Goal: Task Accomplishment & Management: Manage account settings

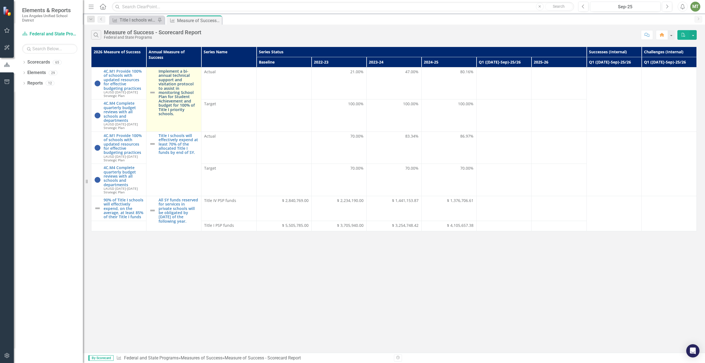
click at [168, 83] on link "Implement a bi-annual technical support and visitation protocol to assist in mo…" at bounding box center [179, 92] width 40 height 47
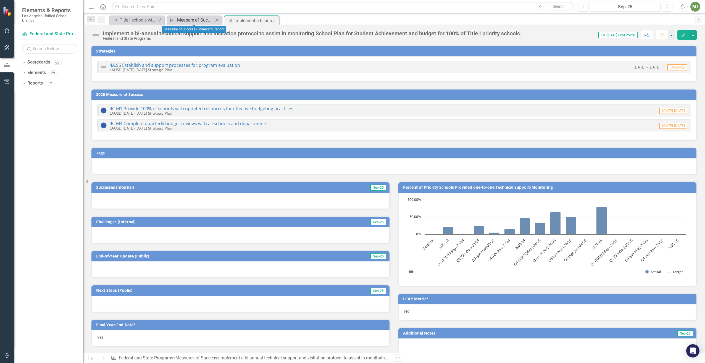
click at [189, 18] on div "Measure of Success - Scorecard Report" at bounding box center [195, 20] width 36 height 7
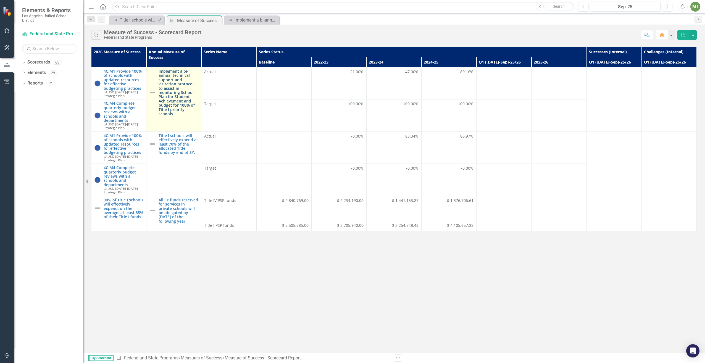
click at [169, 79] on link "Implement a bi-annual technical support and visitation protocol to assist in mo…" at bounding box center [179, 92] width 40 height 47
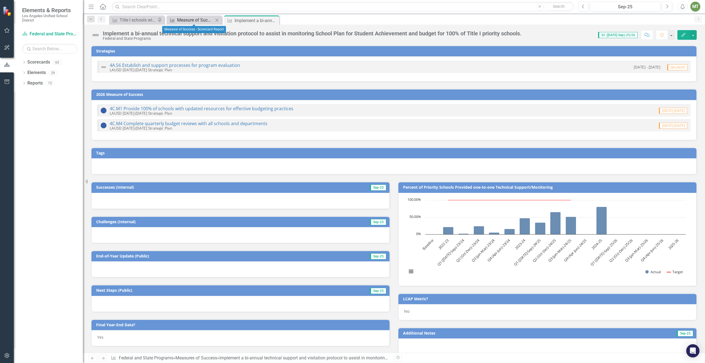
click at [205, 21] on div "Measure of Success - Scorecard Report" at bounding box center [195, 20] width 36 height 7
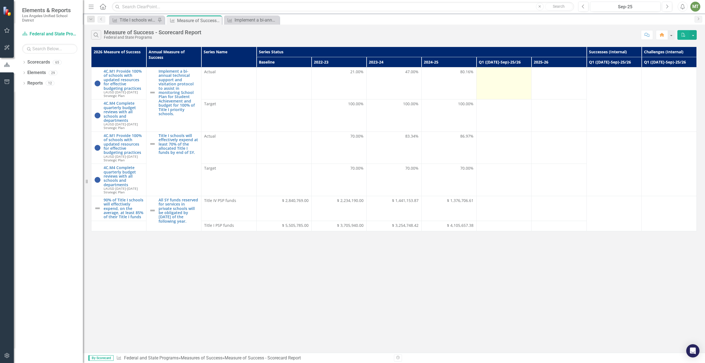
click at [489, 74] on div at bounding box center [503, 72] width 49 height 7
click at [495, 79] on td at bounding box center [503, 83] width 55 height 32
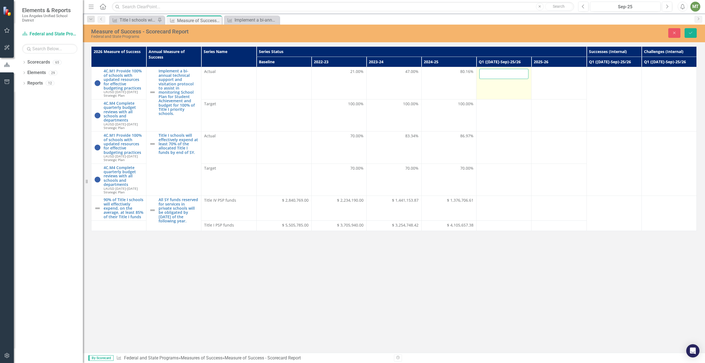
click at [497, 72] on input "number" at bounding box center [503, 74] width 49 height 10
type input "29.75"
click at [517, 101] on td at bounding box center [503, 115] width 55 height 32
click at [690, 33] on icon "Save" at bounding box center [690, 33] width 5 height 4
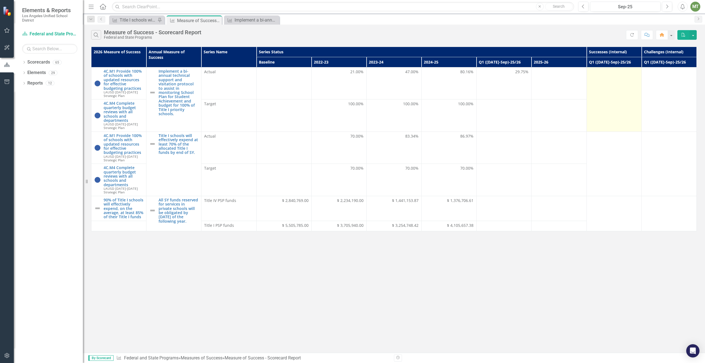
click at [596, 75] on div at bounding box center [613, 72] width 49 height 7
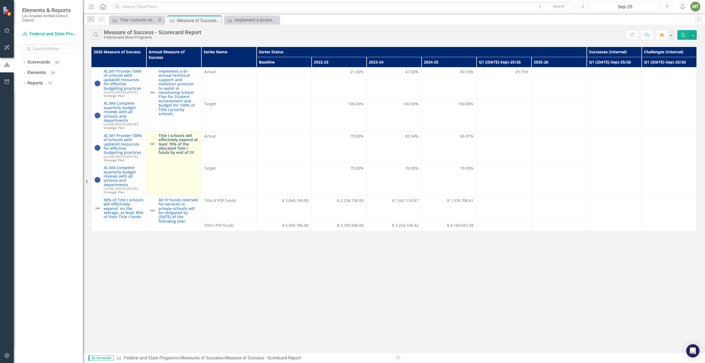
click at [163, 151] on link "Title I schools will effectively expend at least 70% of the allocated Title I f…" at bounding box center [179, 143] width 40 height 21
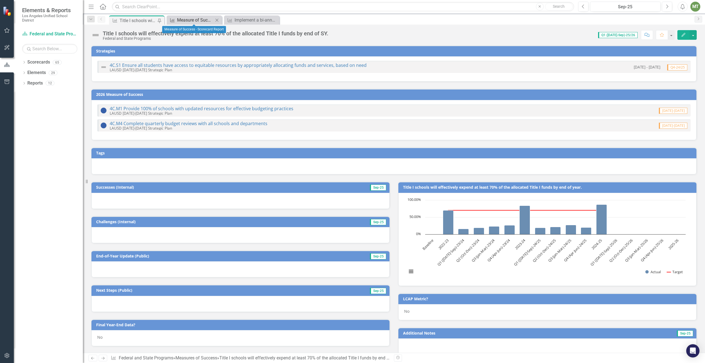
click at [196, 19] on div "Measure of Success - Scorecard Report" at bounding box center [195, 20] width 36 height 7
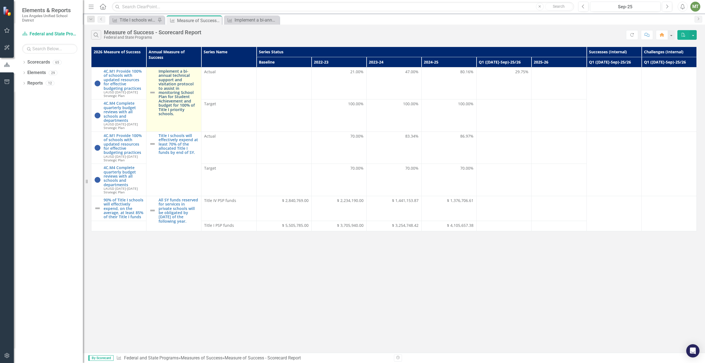
click at [168, 102] on link "Implement a bi-annual technical support and visitation protocol to assist in mo…" at bounding box center [179, 92] width 40 height 47
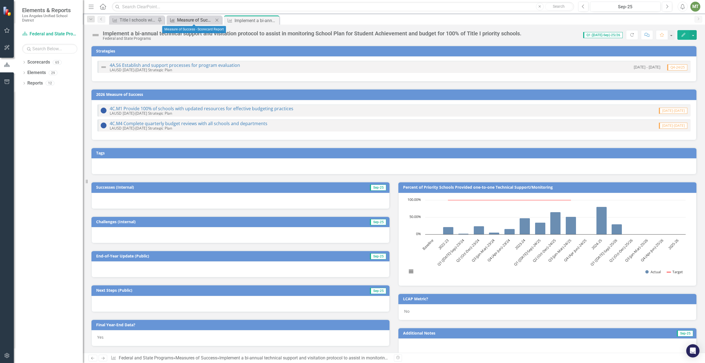
click at [187, 17] on div "Measure of Success - Scorecard Report" at bounding box center [195, 20] width 36 height 7
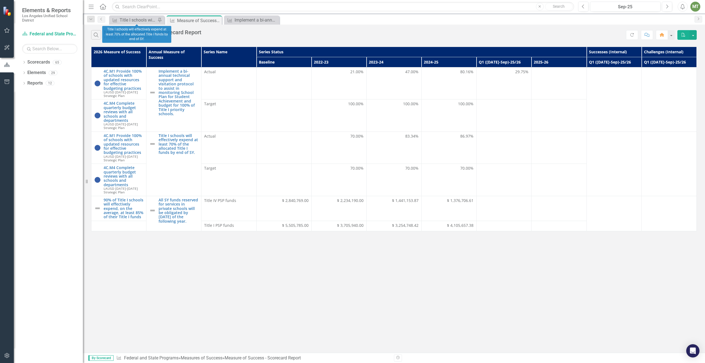
click at [139, 16] on div "Measures of Success Title I schools will effectively expend at least 70% of the…" at bounding box center [136, 19] width 55 height 9
click at [140, 20] on div "Title I schools will effectively expend at least 70% of the allocated Title I f…" at bounding box center [138, 20] width 36 height 7
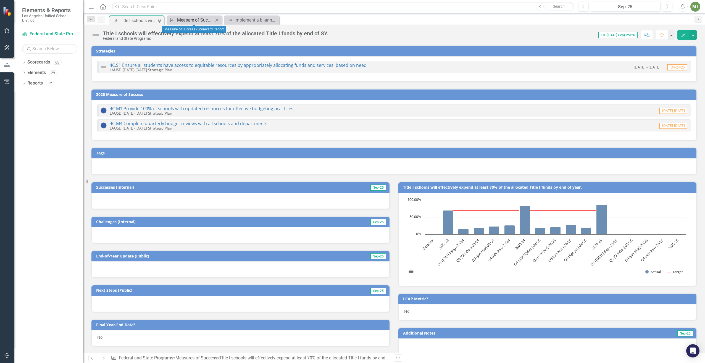
click at [203, 21] on div "Measure of Success - Scorecard Report" at bounding box center [195, 20] width 36 height 7
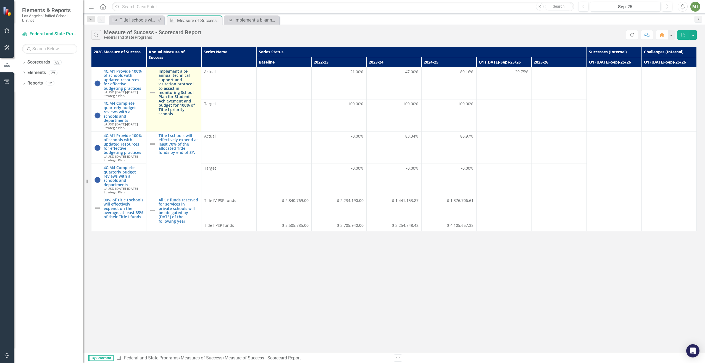
click at [177, 75] on link "Implement a bi-annual technical support and visitation protocol to assist in mo…" at bounding box center [179, 92] width 40 height 47
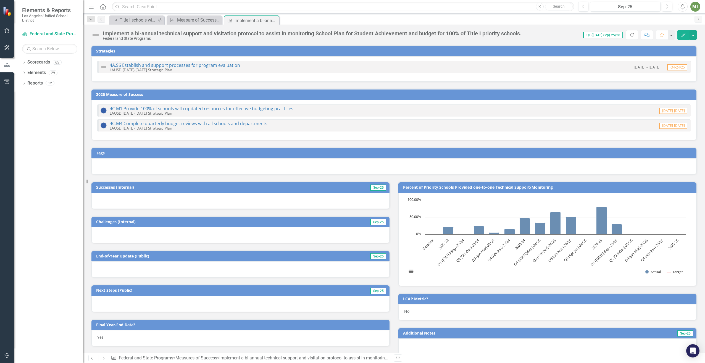
click at [112, 163] on div at bounding box center [393, 166] width 605 height 16
click at [107, 200] on div at bounding box center [240, 201] width 298 height 16
click at [106, 199] on div at bounding box center [240, 201] width 298 height 16
click at [113, 198] on div at bounding box center [240, 201] width 298 height 16
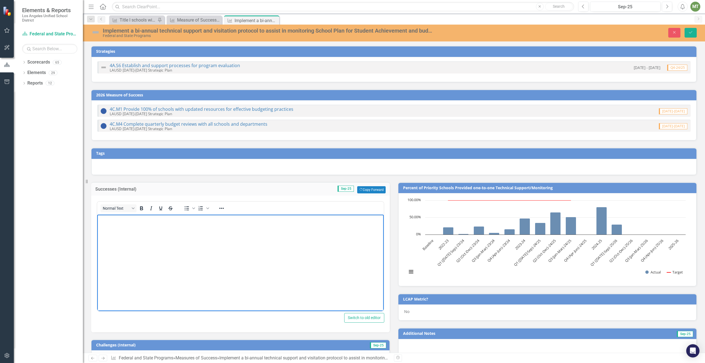
click at [116, 223] on body "Rich Text Area. Press ALT-0 for help." at bounding box center [240, 255] width 286 height 83
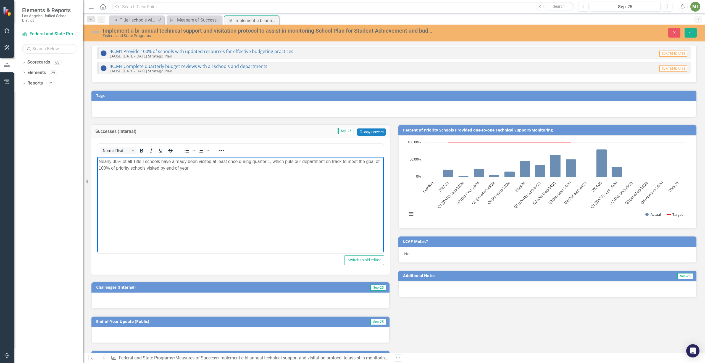
scroll to position [55, 0]
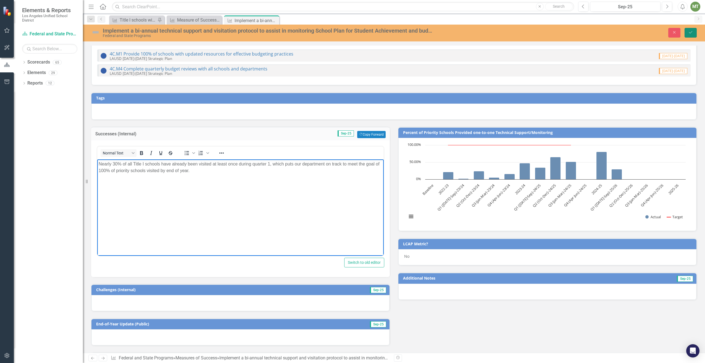
click at [695, 31] on button "Save" at bounding box center [690, 33] width 12 height 10
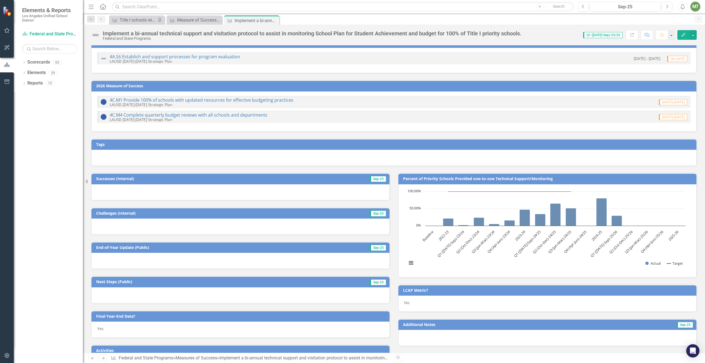
scroll to position [0, 0]
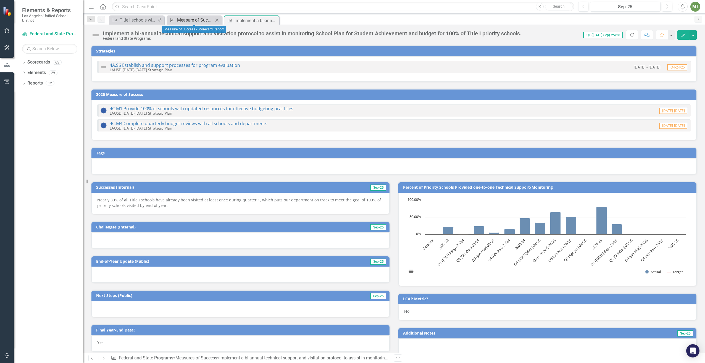
click at [198, 21] on div "Measure of Success - Scorecard Report" at bounding box center [195, 20] width 36 height 7
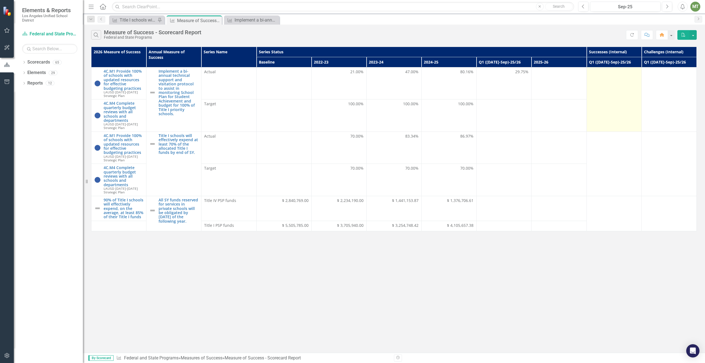
click at [616, 79] on td at bounding box center [613, 99] width 55 height 64
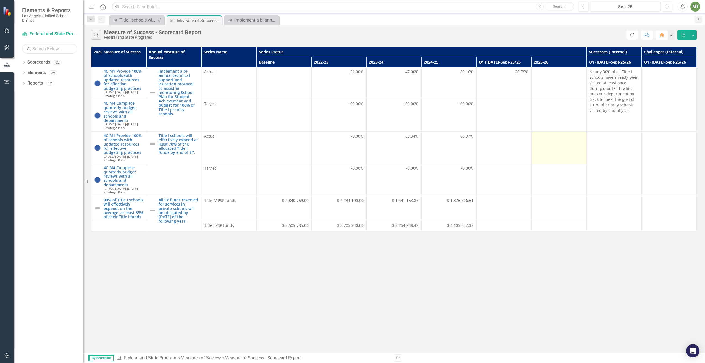
click at [567, 144] on td at bounding box center [558, 147] width 55 height 32
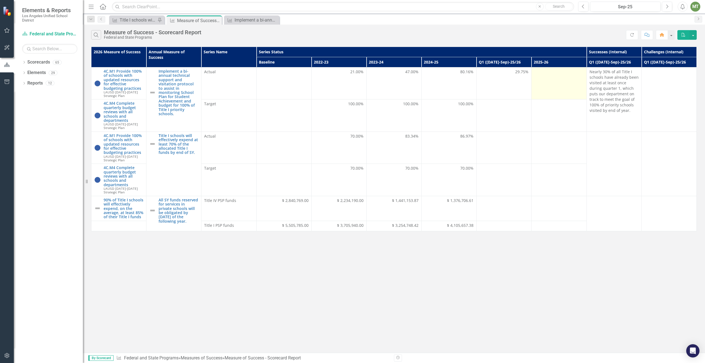
click at [537, 82] on td at bounding box center [558, 83] width 55 height 32
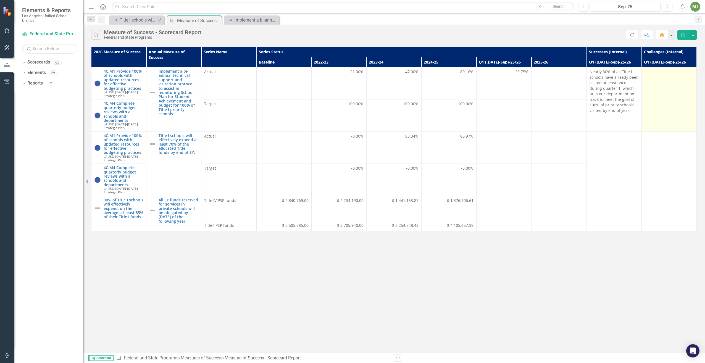
click at [653, 76] on td at bounding box center [668, 99] width 55 height 64
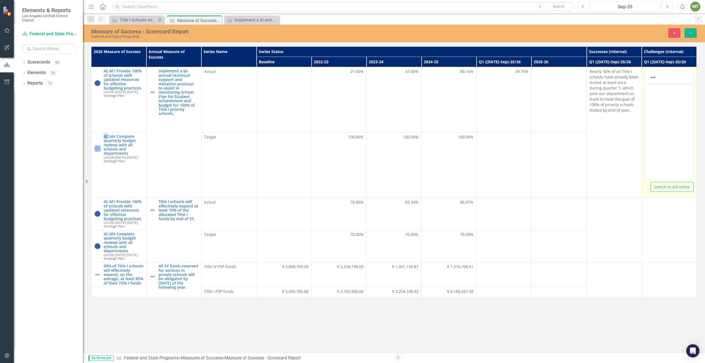
click at [653, 76] on icon "Reveal or hide additional toolbar items" at bounding box center [653, 77] width 7 height 7
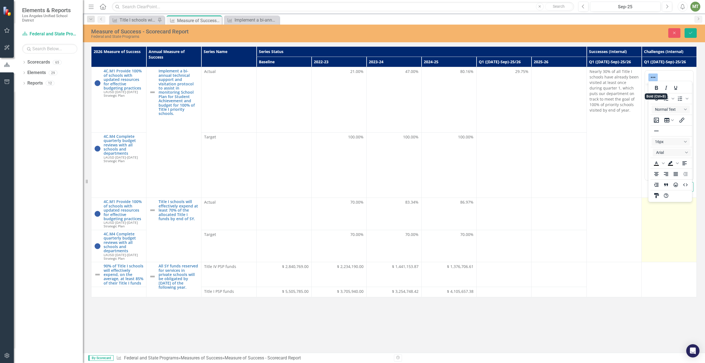
click at [666, 224] on td at bounding box center [668, 230] width 55 height 64
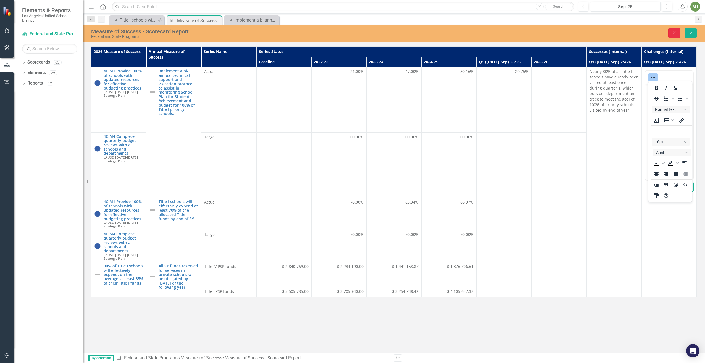
click at [678, 29] on button "Close" at bounding box center [674, 33] width 12 height 10
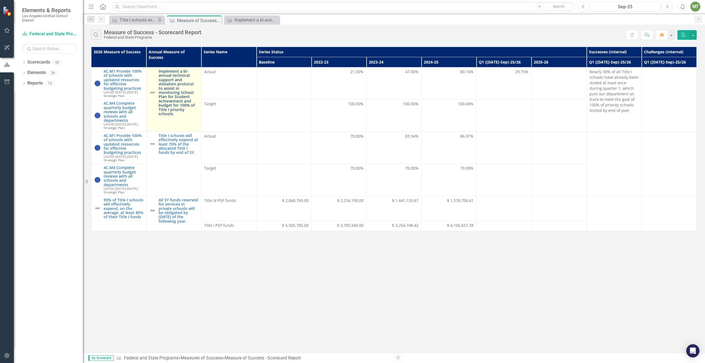
click at [173, 89] on link "Implement a bi-annual technical support and visitation protocol to assist in mo…" at bounding box center [179, 92] width 40 height 47
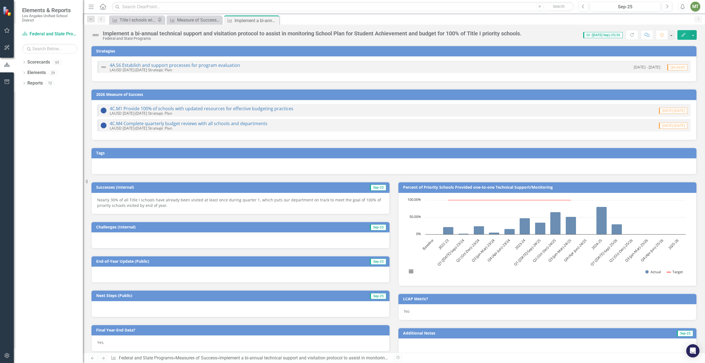
click at [111, 237] on div at bounding box center [240, 240] width 298 height 16
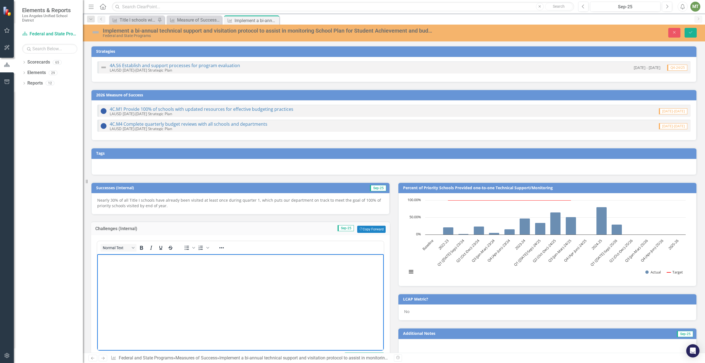
click at [121, 263] on body "Rich Text Area. Press ALT-0 for help." at bounding box center [240, 295] width 286 height 83
drag, startPoint x: 695, startPoint y: 34, endPoint x: 691, endPoint y: 37, distance: 5.5
click at [695, 34] on button "Save" at bounding box center [690, 33] width 12 height 10
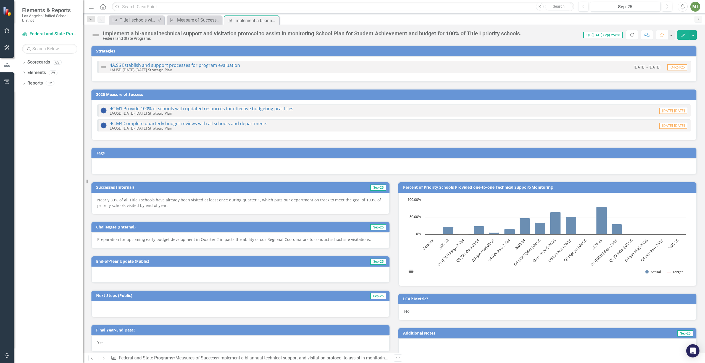
click at [354, 236] on div "Preparation for upcoming early budget development in Quarter 2 impacts the abil…" at bounding box center [240, 240] width 298 height 16
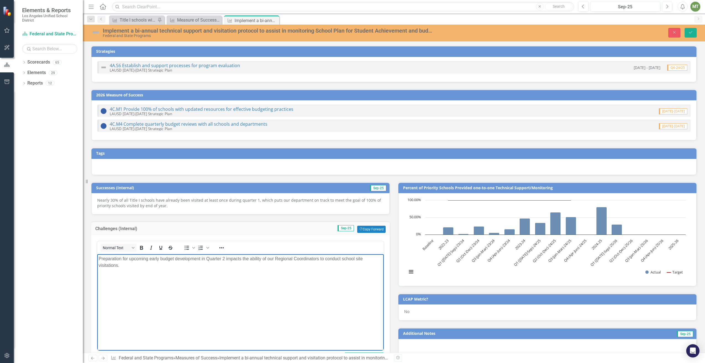
click at [342, 259] on p "Preparation for upcoming early budget development in Quarter 2 impacts the abil…" at bounding box center [241, 261] width 284 height 13
click at [360, 258] on p "Preparation for upcoming early budget development in Quarter 2 impacts the abil…" at bounding box center [241, 261] width 284 height 13
drag, startPoint x: 688, startPoint y: 34, endPoint x: 662, endPoint y: 51, distance: 31.1
click at [687, 34] on button "Save" at bounding box center [690, 33] width 12 height 10
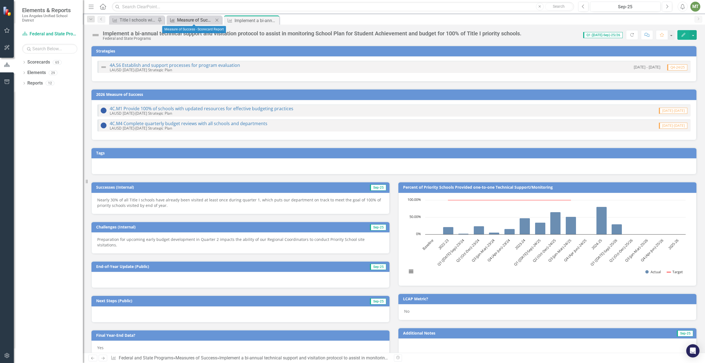
click at [187, 20] on div "Measure of Success - Scorecard Report" at bounding box center [195, 20] width 36 height 7
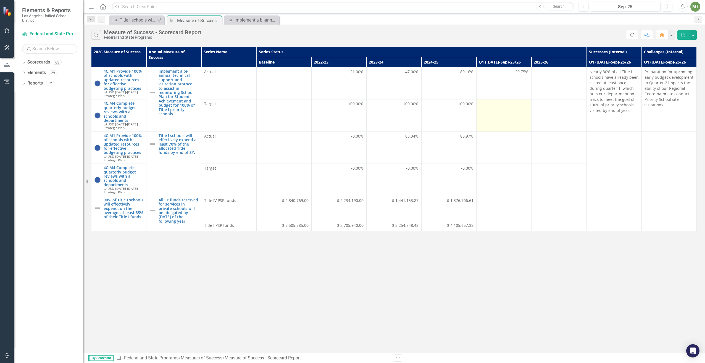
click at [500, 107] on div at bounding box center [503, 104] width 49 height 7
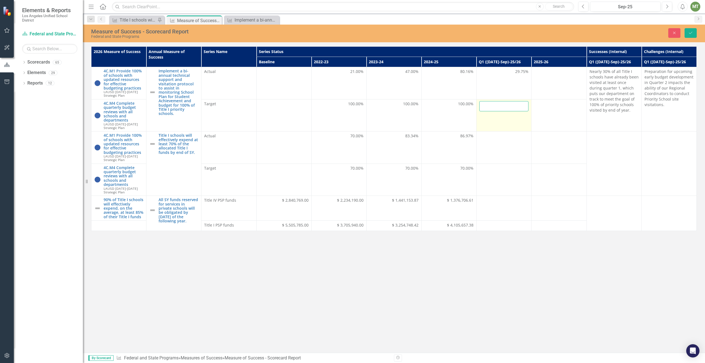
click at [505, 107] on input "number" at bounding box center [503, 106] width 49 height 10
type input "100"
click at [690, 34] on icon "submit" at bounding box center [690, 33] width 3 height 2
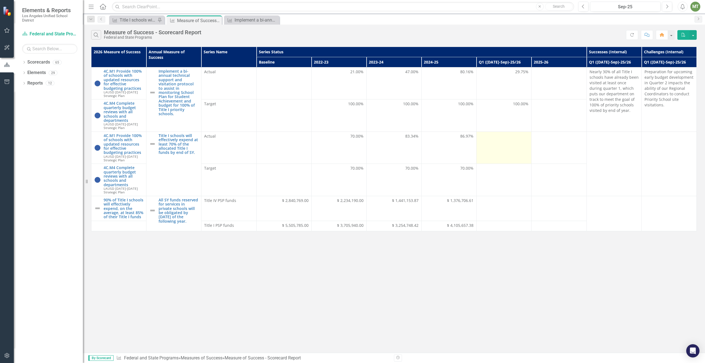
click at [502, 138] on div at bounding box center [503, 136] width 49 height 7
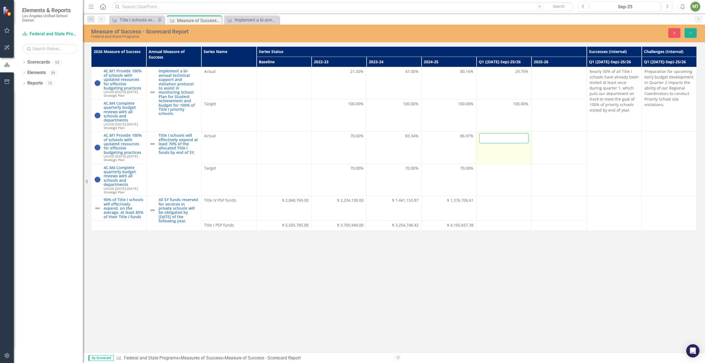
click at [487, 138] on input "number" at bounding box center [503, 138] width 49 height 10
type input "18.28"
click at [563, 149] on td at bounding box center [558, 147] width 55 height 32
click at [686, 35] on button "Save" at bounding box center [690, 33] width 12 height 10
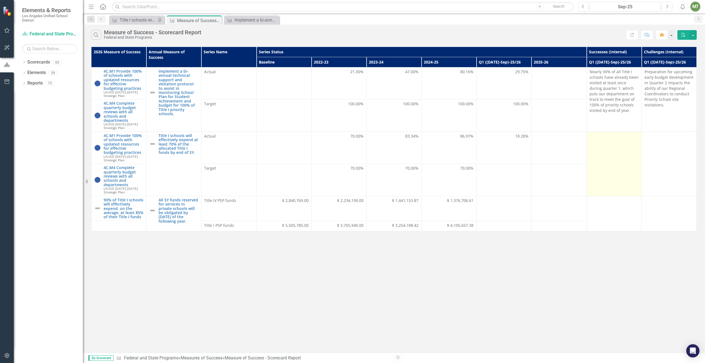
click at [600, 187] on td at bounding box center [613, 163] width 55 height 64
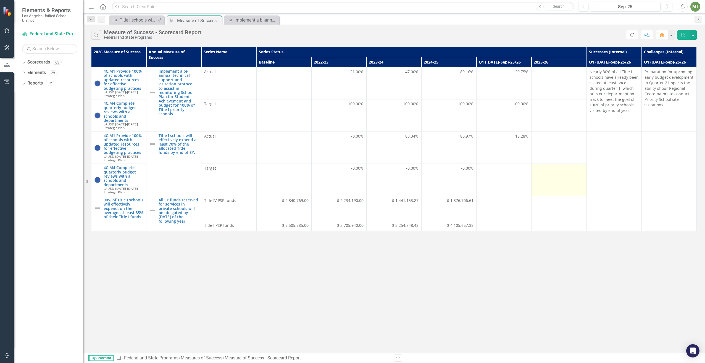
click at [570, 181] on td at bounding box center [558, 180] width 55 height 32
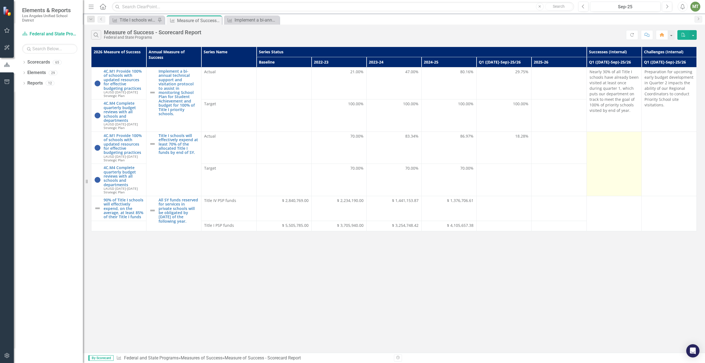
click at [606, 139] on div at bounding box center [613, 136] width 49 height 7
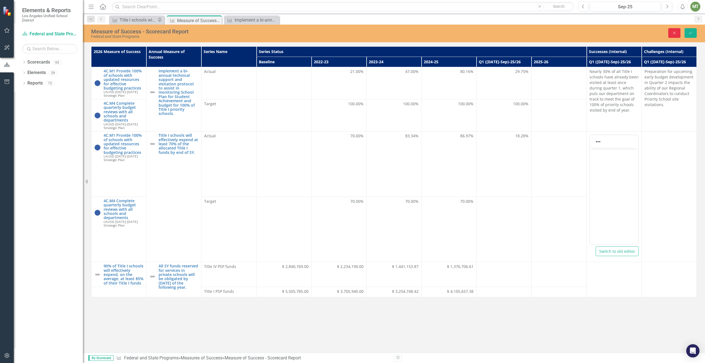
click at [675, 36] on button "Close" at bounding box center [674, 33] width 12 height 10
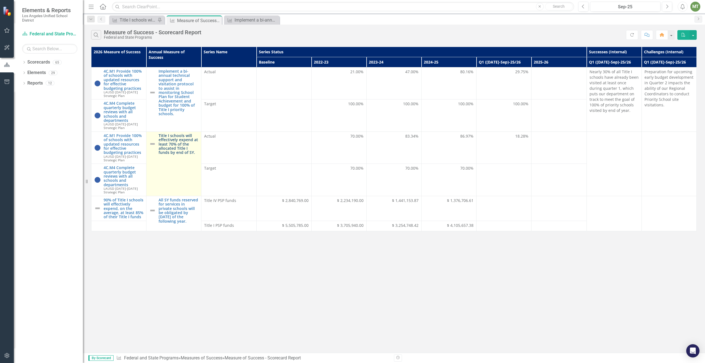
click at [183, 147] on link "Title I schools will effectively expend at least 70% of the allocated Title I f…" at bounding box center [179, 143] width 40 height 21
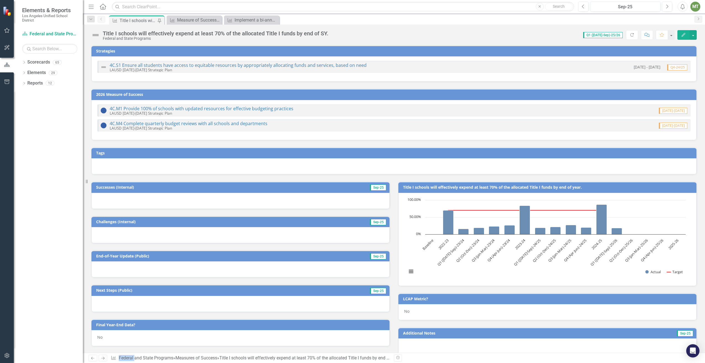
click at [125, 198] on div at bounding box center [240, 201] width 298 height 16
click at [115, 200] on div at bounding box center [240, 201] width 298 height 16
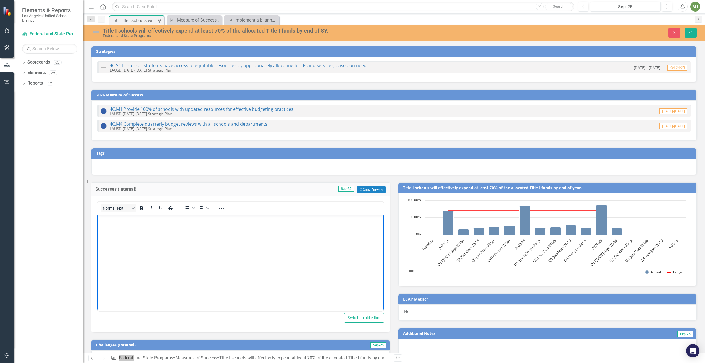
drag, startPoint x: 213, startPoint y: 415, endPoint x: 115, endPoint y: 225, distance: 213.3
click at [115, 225] on body "Rich Text Area. Press ALT-0 for help." at bounding box center [240, 255] width 286 height 83
click at [103, 219] on p "Rich Text Area. Press ALT-0 for help." at bounding box center [241, 219] width 284 height 7
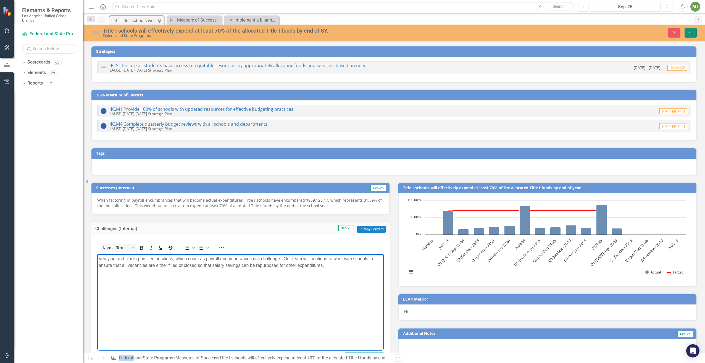
click at [689, 31] on icon "Save" at bounding box center [690, 32] width 5 height 4
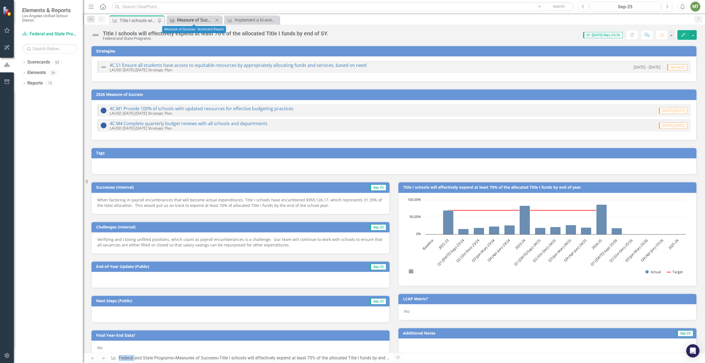
click at [203, 20] on div "Measure of Success - Scorecard Report" at bounding box center [195, 20] width 36 height 7
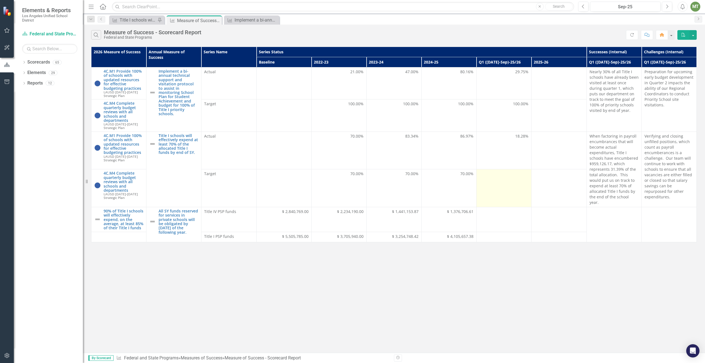
click at [497, 174] on div at bounding box center [503, 174] width 49 height 7
click at [497, 175] on div at bounding box center [503, 174] width 49 height 7
click at [500, 173] on div at bounding box center [503, 174] width 49 height 7
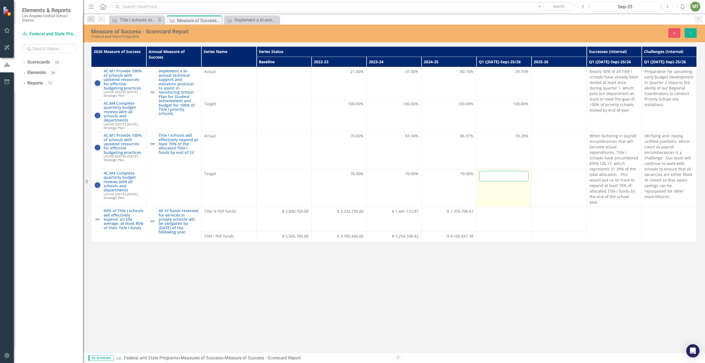
click at [509, 174] on input "number" at bounding box center [503, 176] width 49 height 10
type input "70"
click at [688, 33] on button "Save" at bounding box center [690, 33] width 12 height 10
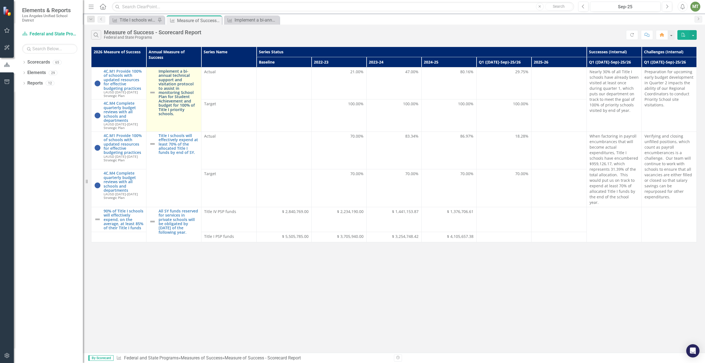
click at [179, 81] on link "Implement a bi-annual technical support and visitation protocol to assist in mo…" at bounding box center [179, 92] width 40 height 47
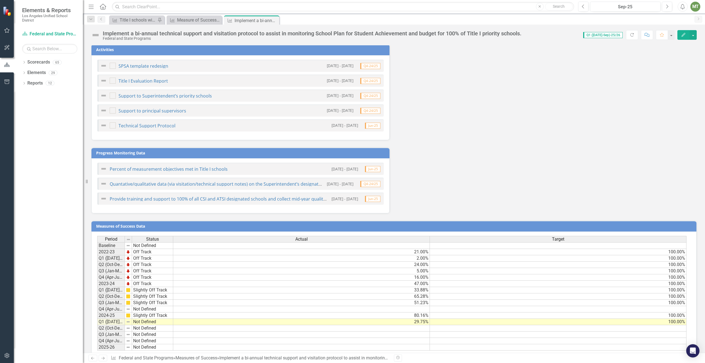
scroll to position [327, 0]
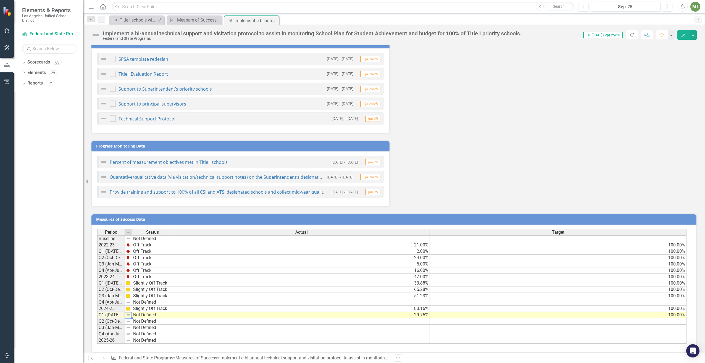
click at [139, 312] on td "Not Defined" at bounding box center [152, 315] width 41 height 6
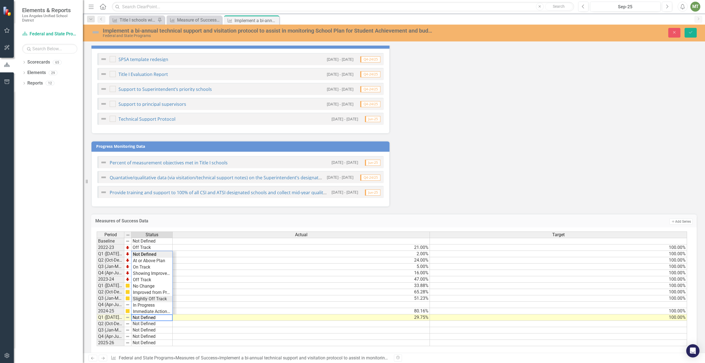
scroll to position [1, 0]
type textarea "On Track"
click at [150, 263] on div "Period Status Actual Target Baseline Not Defined 2022-23 Off Track 21.00% 100.0…" at bounding box center [392, 288] width 590 height 115
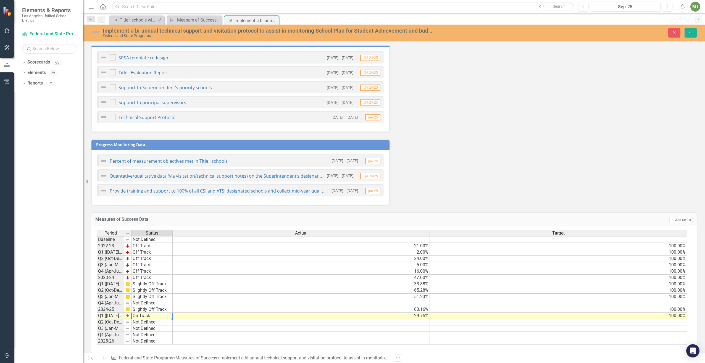
scroll to position [329, 0]
click at [691, 34] on icon "Save" at bounding box center [690, 32] width 5 height 4
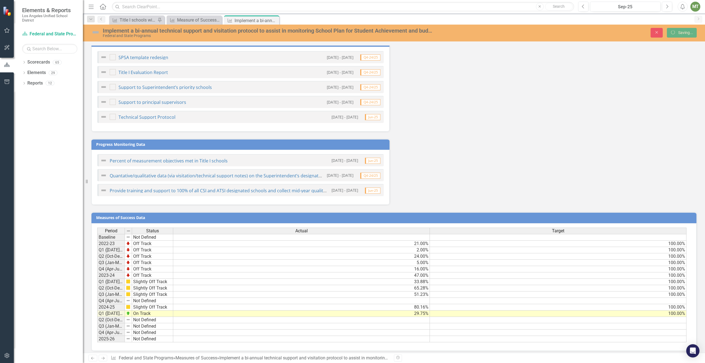
scroll to position [327, 0]
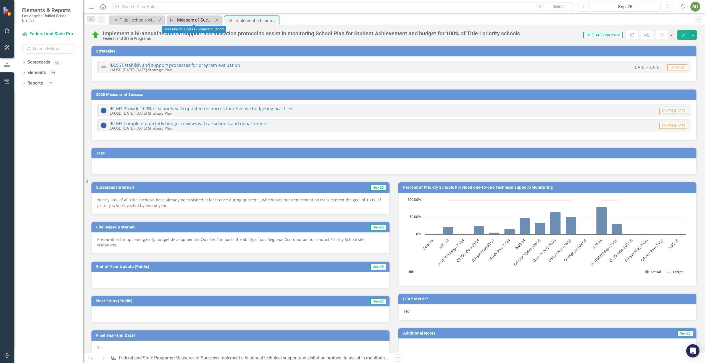
click at [186, 20] on div "Measure of Success - Scorecard Report" at bounding box center [195, 20] width 36 height 7
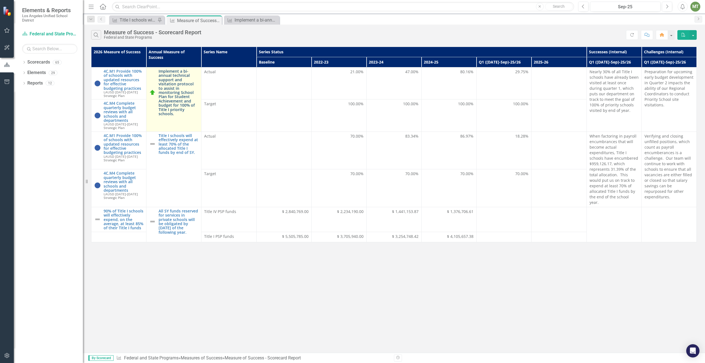
click at [175, 77] on link "Implement a bi-annual technical support and visitation protocol to assist in mo…" at bounding box center [179, 92] width 40 height 47
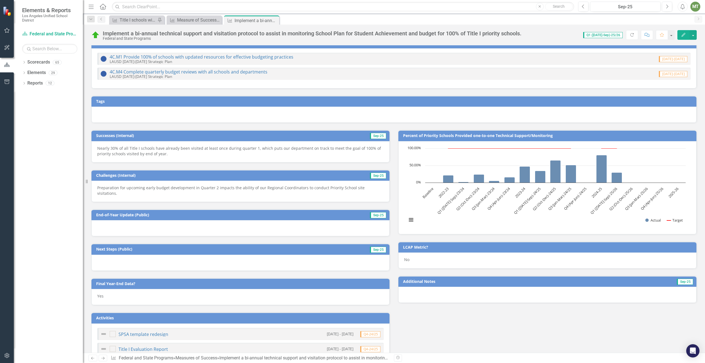
scroll to position [51, 0]
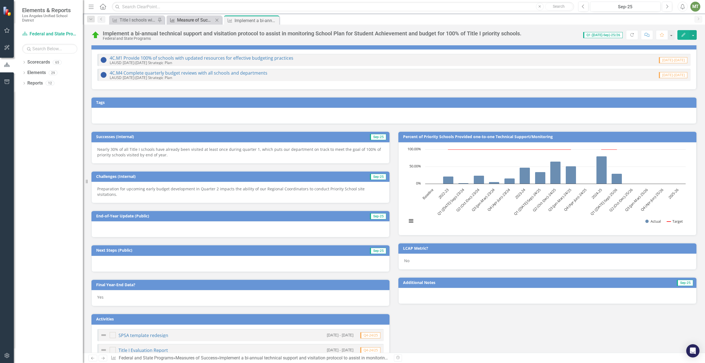
click at [204, 21] on div "Measure of Success - Scorecard Report" at bounding box center [195, 20] width 36 height 7
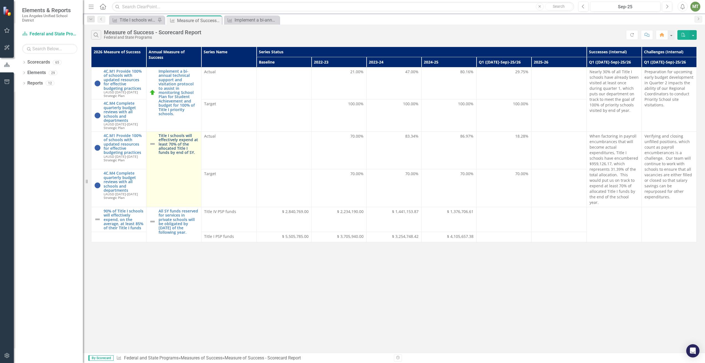
click at [172, 147] on link "Title I schools will effectively expend at least 70% of the allocated Title I f…" at bounding box center [179, 143] width 40 height 21
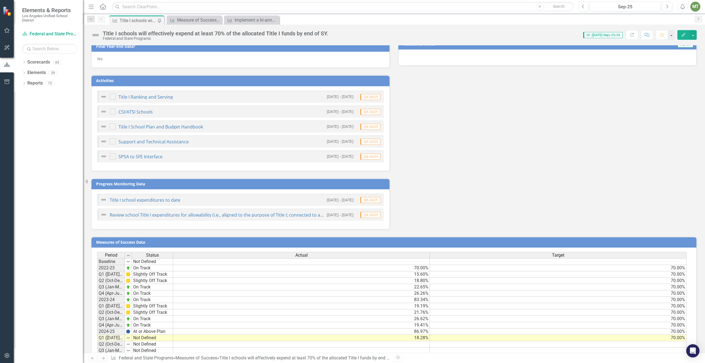
scroll to position [317, 0]
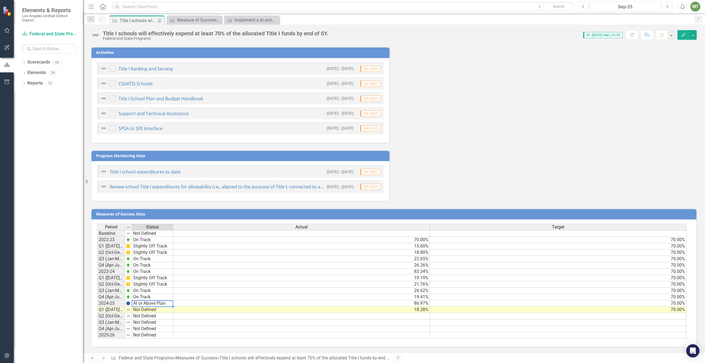
click at [155, 304] on td "At or Above Plan" at bounding box center [152, 303] width 41 height 6
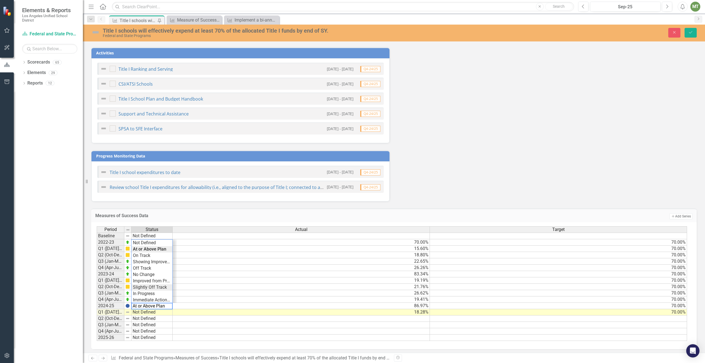
type textarea "Slightly Off Track"
click at [158, 286] on div "Period Status Actual Target Baseline Not Defined 2022-23 On Track 70.00% 70.00%…" at bounding box center [392, 283] width 590 height 115
click at [692, 33] on icon "Save" at bounding box center [690, 32] width 5 height 4
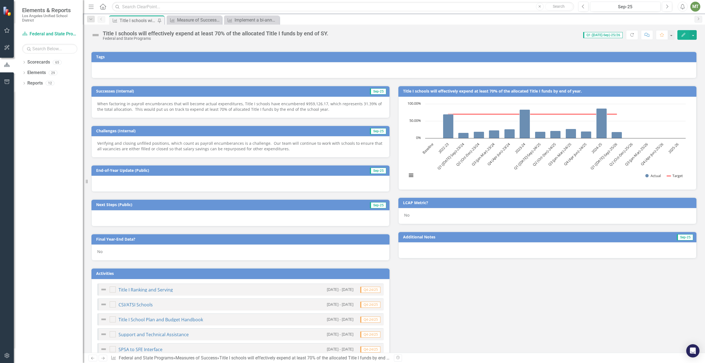
scroll to position [13, 0]
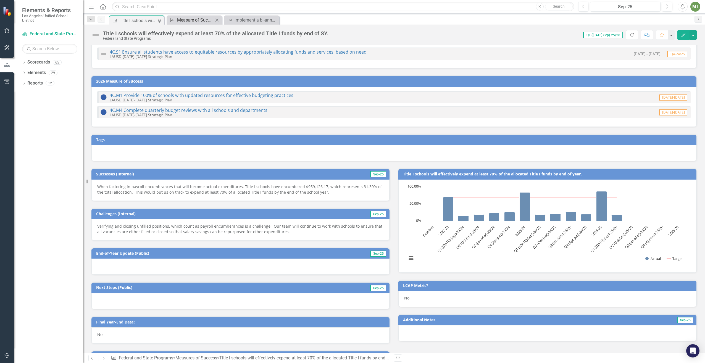
click at [197, 17] on div "Measure of Success - Scorecard Report" at bounding box center [195, 20] width 36 height 7
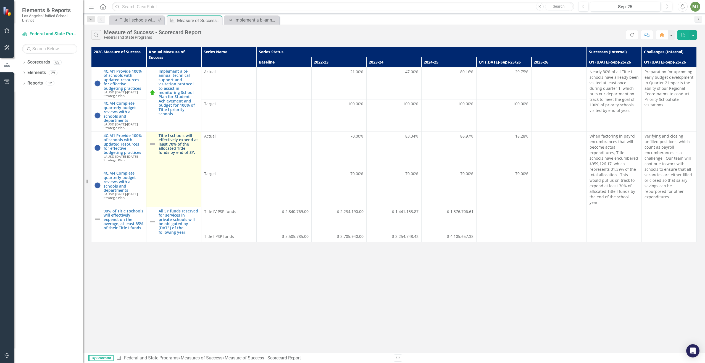
click at [173, 147] on link "Title I schools will effectively expend at least 70% of the allocated Title I f…" at bounding box center [179, 143] width 40 height 21
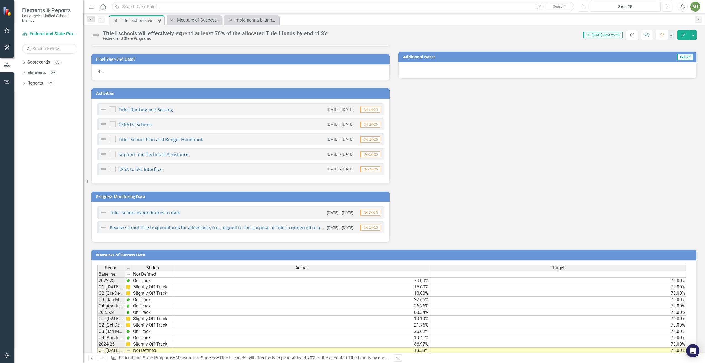
scroll to position [317, 0]
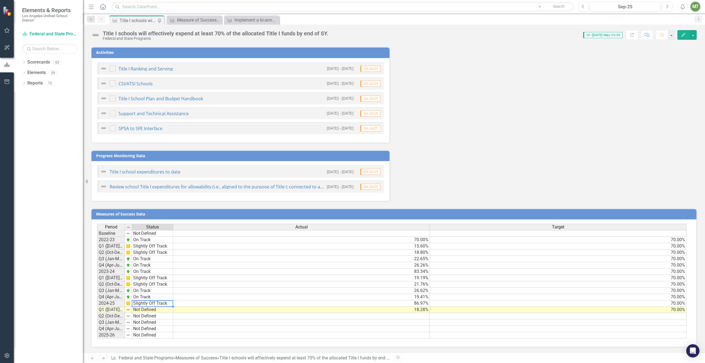
click at [154, 303] on td "Slightly Off Track" at bounding box center [152, 303] width 41 height 6
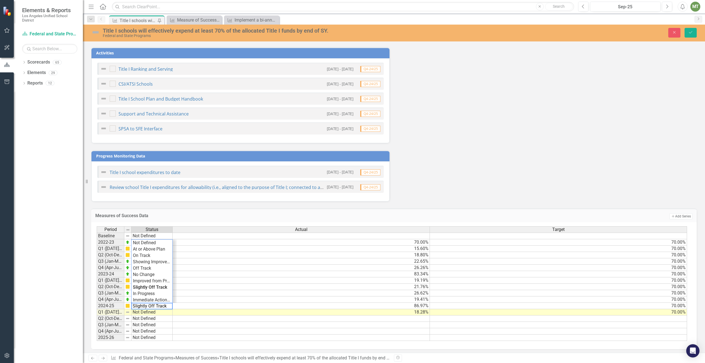
click at [159, 308] on textarea "Slightly Off Track" at bounding box center [151, 306] width 41 height 7
type textarea "On Track"
click at [152, 257] on div "Period Status Actual Target Baseline Not Defined 2022-23 On Track 70.00% 70.00%…" at bounding box center [392, 283] width 590 height 115
click at [691, 31] on icon "Save" at bounding box center [690, 32] width 5 height 4
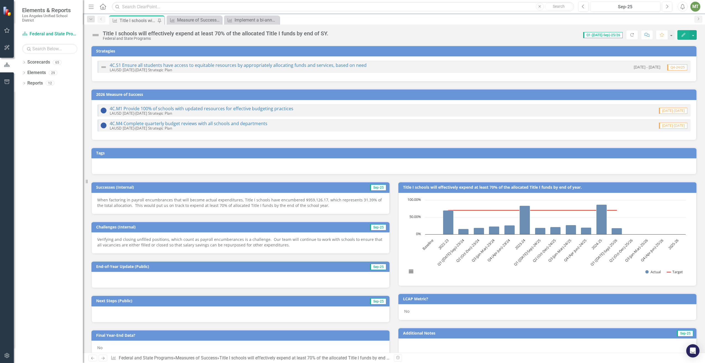
click at [252, 204] on p "When factoring in payroll encumbrances that will become actual expenditures, Ti…" at bounding box center [240, 202] width 286 height 11
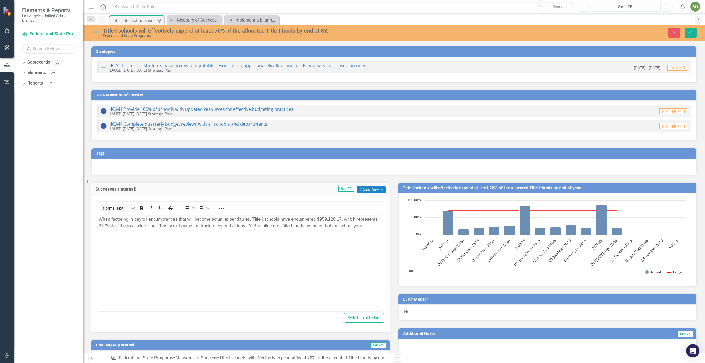
scroll to position [0, 0]
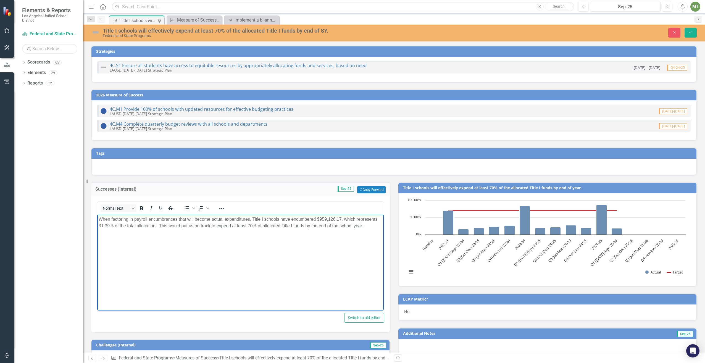
click at [100, 217] on p "When factoring in payroll encumbrances that will become actual expenditures, Ti…" at bounding box center [241, 222] width 284 height 13
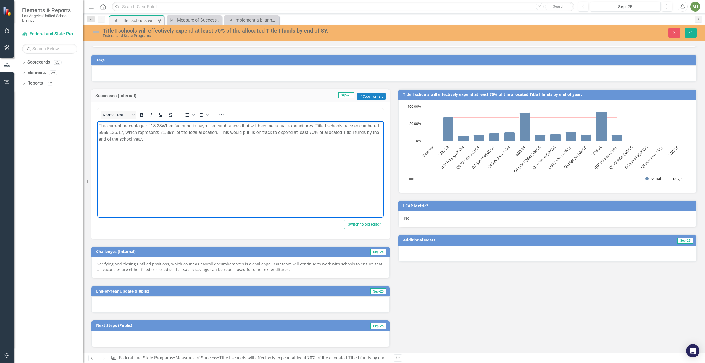
scroll to position [21, 0]
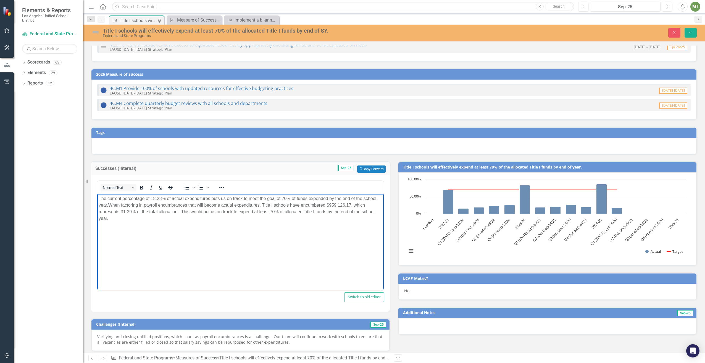
click at [297, 198] on p "The current percentage of 18.28% of actual expenditures puts us on track to mee…" at bounding box center [241, 208] width 284 height 27
click at [297, 199] on p "The current percentage of 18.28% of actual expenditures puts us on track to mee…" at bounding box center [241, 208] width 284 height 27
drag, startPoint x: 251, startPoint y: 212, endPoint x: 265, endPoint y: 212, distance: 14.4
click at [265, 212] on p "The current percentage of 18.28% of actual expenditures puts us on track to mee…" at bounding box center [241, 208] width 284 height 27
click at [223, 232] on body "The current percentage of 18.28% of actual expenditures puts us on track to mee…" at bounding box center [240, 235] width 286 height 83
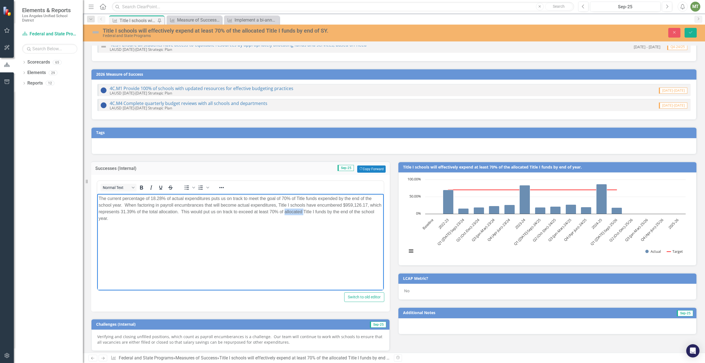
drag, startPoint x: 297, startPoint y: 211, endPoint x: 317, endPoint y: 211, distance: 19.6
click at [317, 211] on p "The current percentage of 18.28% of actual expenditures puts us on track to mee…" at bounding box center [241, 208] width 284 height 27
click at [345, 215] on p "The current percentage of 18.28% of actual expenditures puts us on track to mee…" at bounding box center [241, 208] width 284 height 27
click at [339, 212] on p "The current percentage of 18.28% of actual expenditures puts us on track to mee…" at bounding box center [241, 208] width 284 height 27
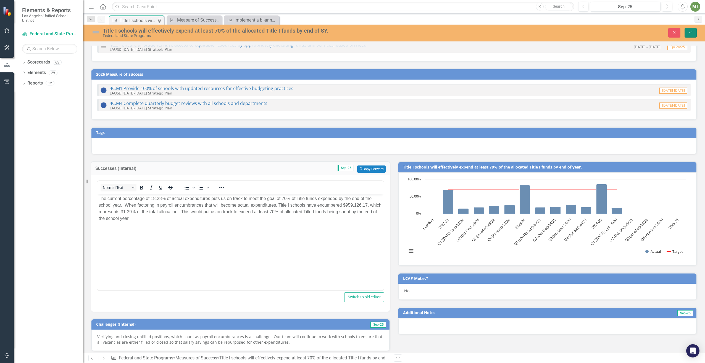
click at [693, 34] on button "Save" at bounding box center [690, 33] width 12 height 10
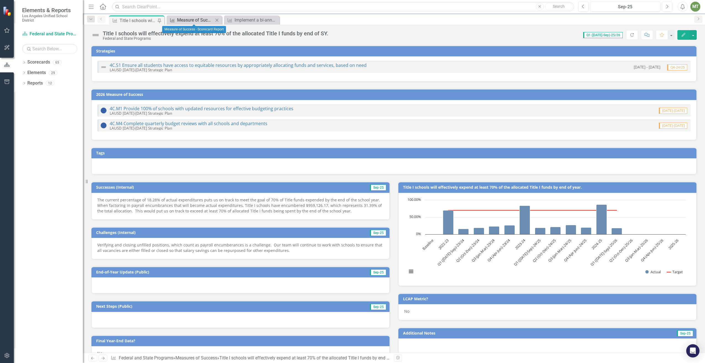
click at [191, 18] on div "Measure of Success - Scorecard Report" at bounding box center [195, 20] width 36 height 7
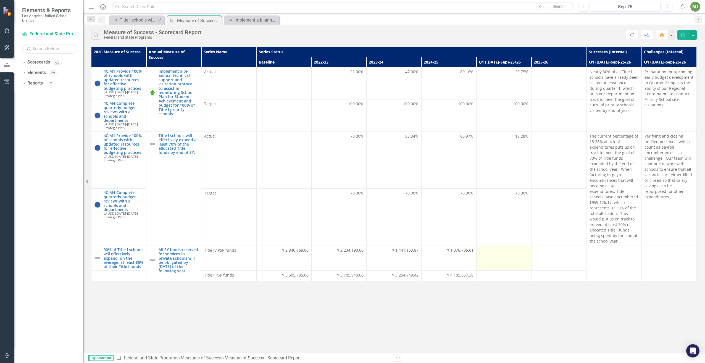
click at [495, 247] on div at bounding box center [503, 250] width 49 height 7
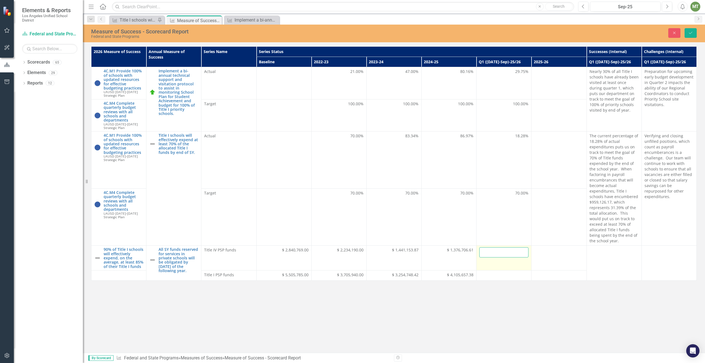
click at [497, 247] on input "number" at bounding box center [503, 252] width 49 height 10
type input "485588.66"
click at [690, 30] on button "Save" at bounding box center [690, 33] width 12 height 10
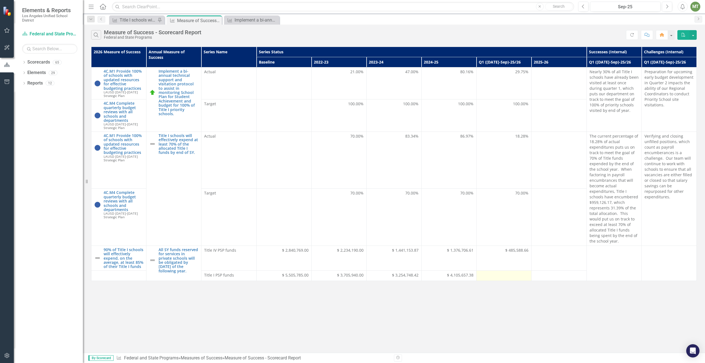
click at [505, 272] on div at bounding box center [503, 275] width 49 height 7
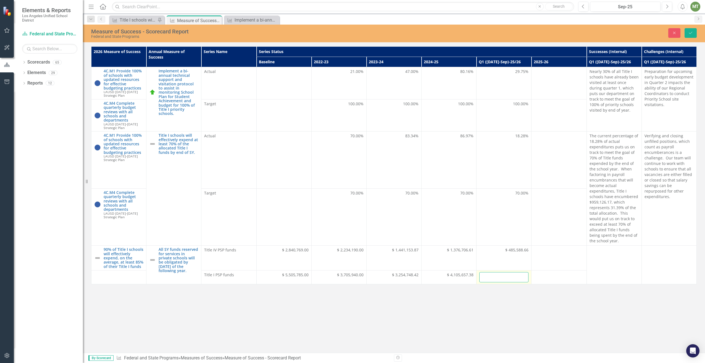
click at [501, 275] on input "number" at bounding box center [503, 277] width 49 height 10
type input "232676.36"
click at [573, 262] on td at bounding box center [558, 258] width 55 height 25
click at [695, 32] on button "Save" at bounding box center [690, 33] width 12 height 10
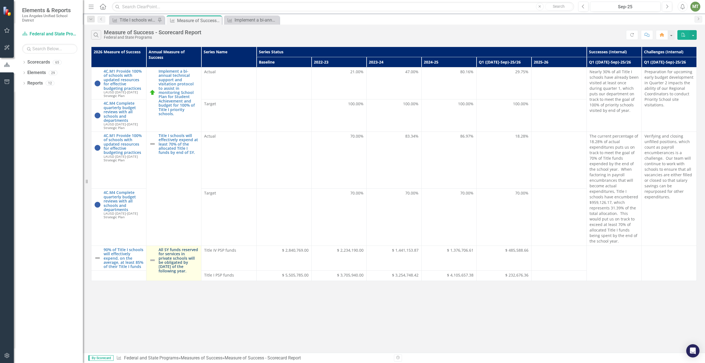
click at [172, 255] on link "All SY funds reserved for services in private schools will be obligated by [DAT…" at bounding box center [179, 259] width 40 height 25
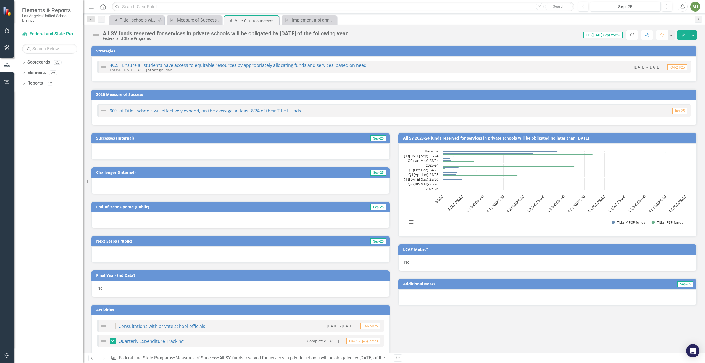
click at [106, 150] on div at bounding box center [240, 151] width 298 height 16
click at [104, 147] on div at bounding box center [240, 151] width 298 height 16
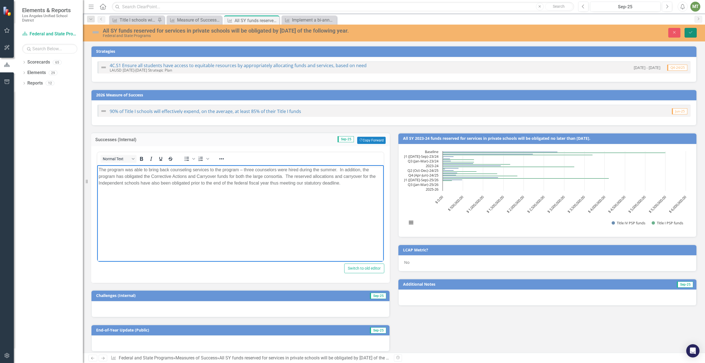
click at [687, 32] on button "Save" at bounding box center [690, 33] width 12 height 10
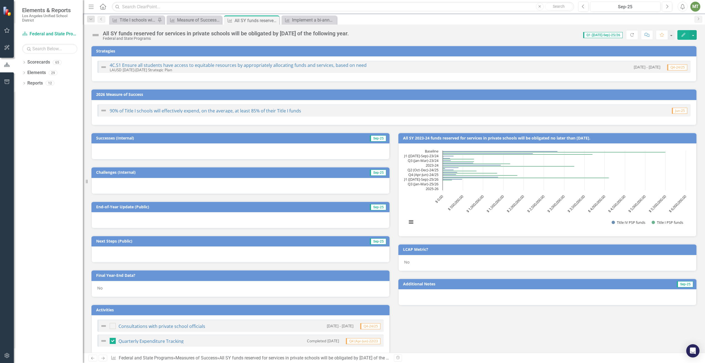
checkbox input "true"
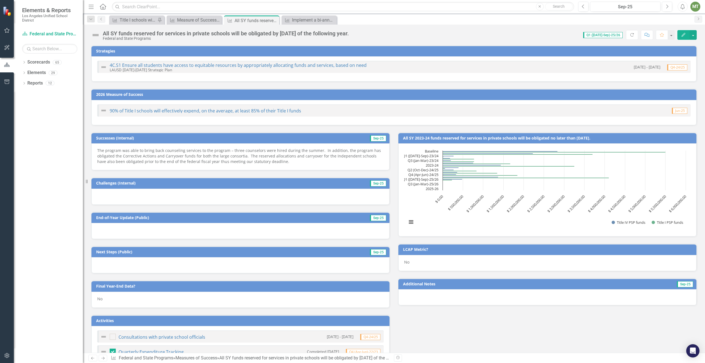
click at [102, 192] on div at bounding box center [240, 197] width 298 height 16
click at [100, 194] on div at bounding box center [240, 197] width 298 height 16
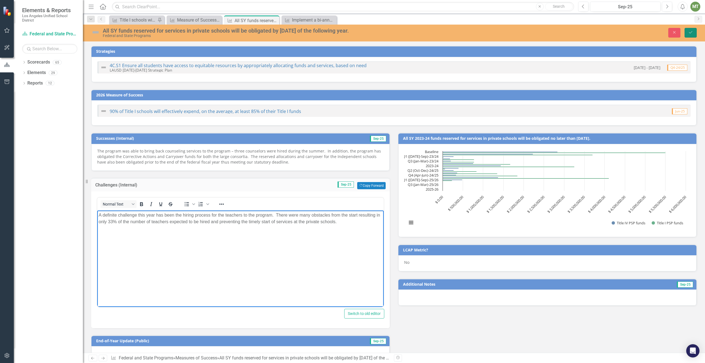
click at [687, 33] on button "Save" at bounding box center [690, 33] width 12 height 10
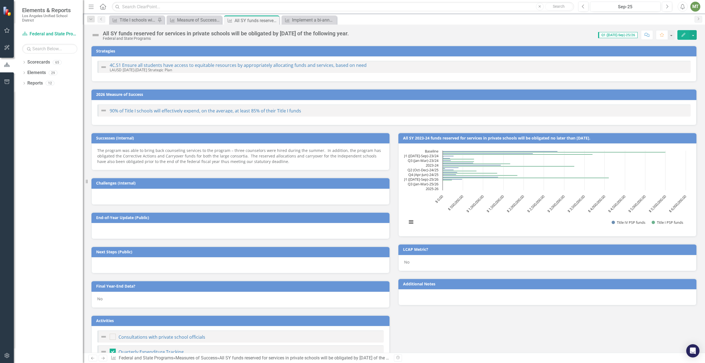
checkbox input "true"
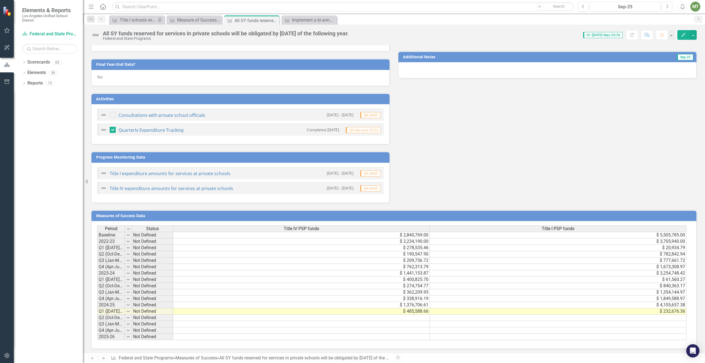
scroll to position [229, 0]
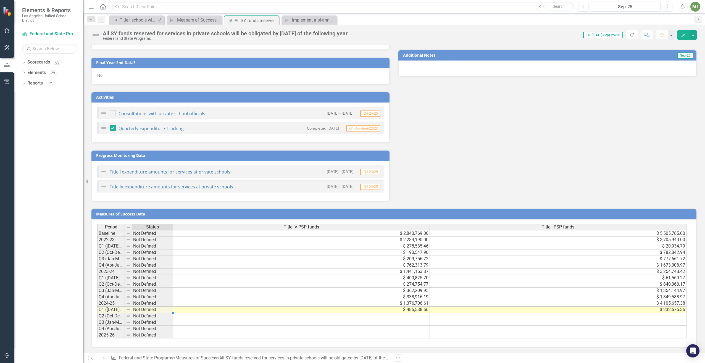
click at [149, 310] on td "Not Defined" at bounding box center [152, 310] width 41 height 6
click at [148, 310] on td "Not Defined" at bounding box center [152, 310] width 41 height 6
click at [149, 310] on td "Not Defined" at bounding box center [152, 310] width 41 height 6
click at [201, 19] on div "Measure of Success - Scorecard Report" at bounding box center [195, 20] width 36 height 7
